Goal: Task Accomplishment & Management: Complete application form

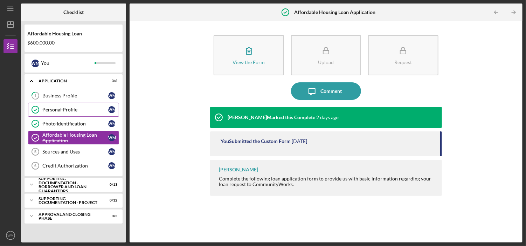
click at [50, 107] on div "Personal Profile" at bounding box center [75, 110] width 66 height 6
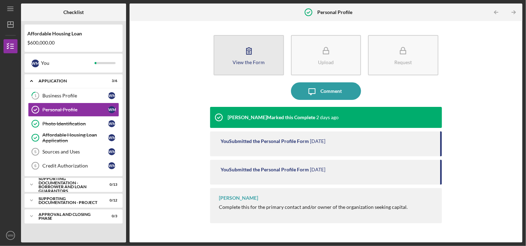
click at [251, 65] on button "View the Form Form" at bounding box center [249, 55] width 70 height 40
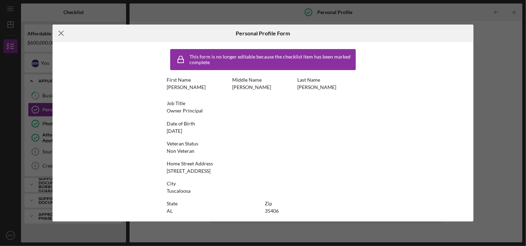
click at [61, 34] on line at bounding box center [61, 33] width 5 height 5
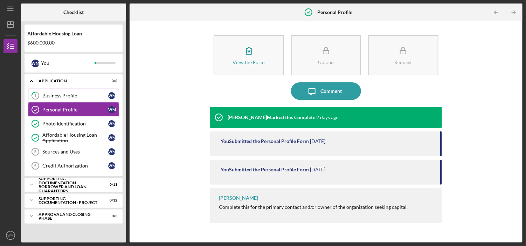
click at [42, 97] on div "Business Profile" at bounding box center [75, 96] width 66 height 6
